Goal: Transaction & Acquisition: Download file/media

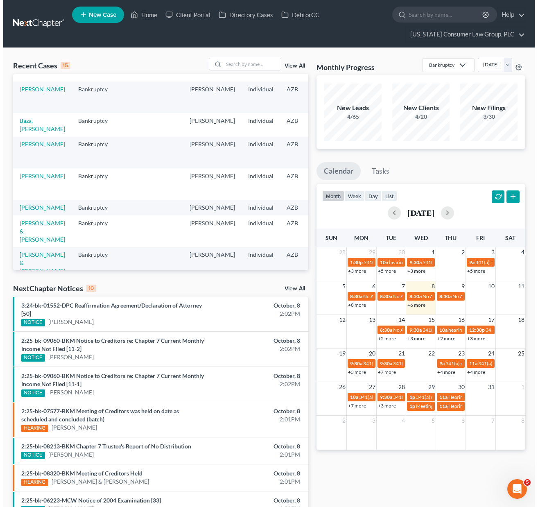
scroll to position [236, 0]
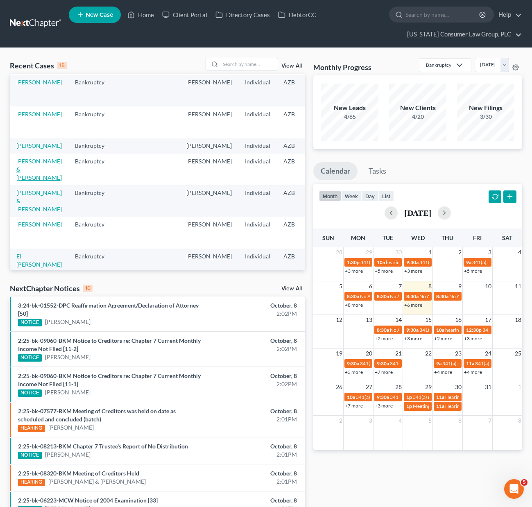
click at [25, 178] on link "[PERSON_NAME] & [PERSON_NAME]" at bounding box center [38, 169] width 45 height 23
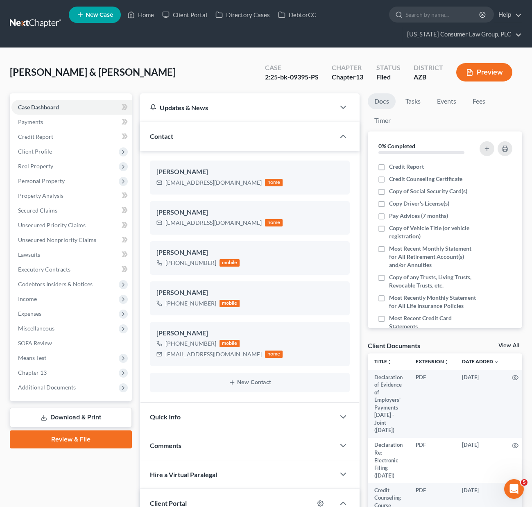
click at [74, 417] on link "Download & Print" at bounding box center [71, 417] width 122 height 19
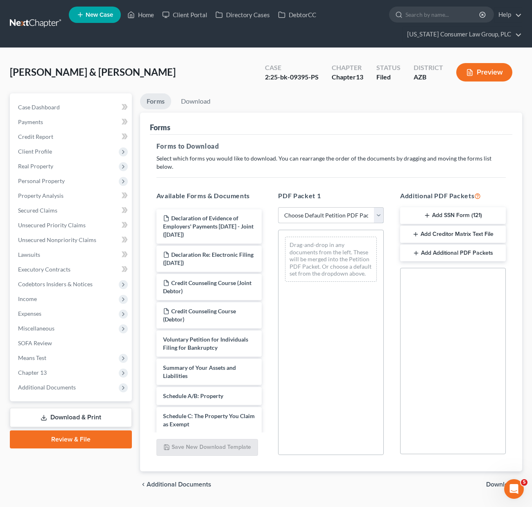
click at [379, 211] on select "Choose Default Petition PDF Packet Complete Bankruptcy Petition (all forms and …" at bounding box center [331, 215] width 106 height 16
select select "7"
click at [278, 207] on select "Choose Default Petition PDF Packet Complete Bankruptcy Petition (all forms and …" at bounding box center [331, 215] width 106 height 16
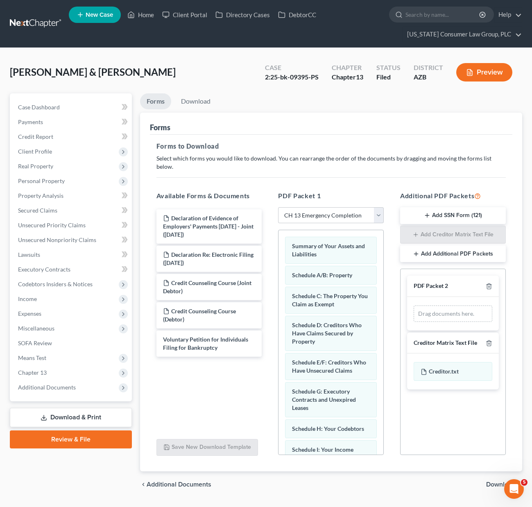
click at [494, 481] on span "Download" at bounding box center [500, 484] width 29 height 7
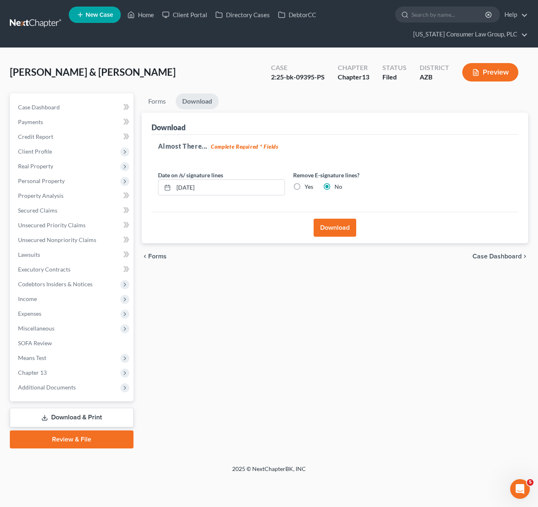
click at [330, 230] on button "Download" at bounding box center [334, 228] width 43 height 18
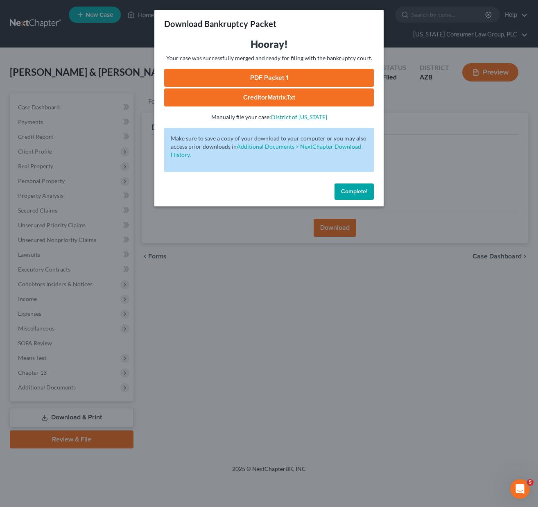
click at [288, 78] on link "PDF Packet 1" at bounding box center [269, 78] width 210 height 18
